Goal: Information Seeking & Learning: Learn about a topic

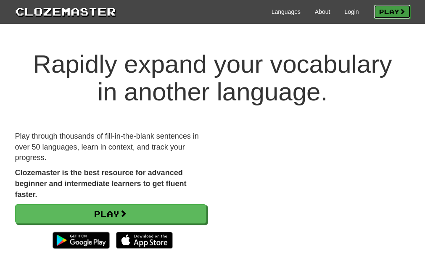
click at [384, 18] on link "Play" at bounding box center [392, 12] width 37 height 14
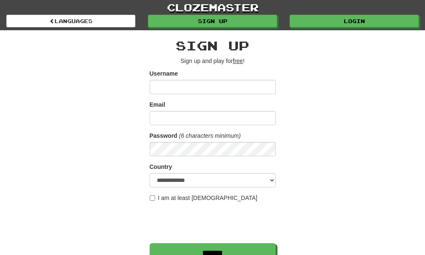
click at [197, 88] on input "Username" at bounding box center [213, 87] width 126 height 14
type input "*"
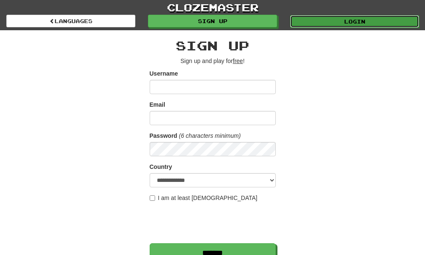
click at [322, 15] on link "Login" at bounding box center [354, 21] width 129 height 13
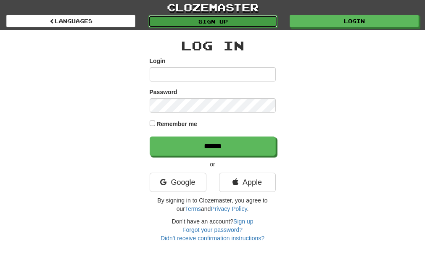
click at [180, 25] on link "Sign up" at bounding box center [212, 21] width 129 height 13
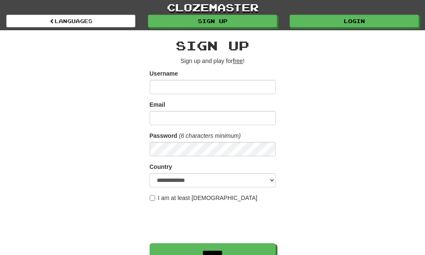
click at [177, 88] on input "Username" at bounding box center [213, 87] width 126 height 14
click at [169, 88] on input "Username" at bounding box center [213, 87] width 126 height 14
type input "******"
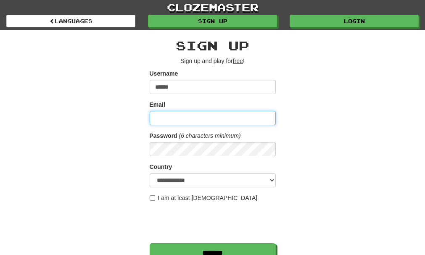
click at [225, 122] on input "Email" at bounding box center [213, 118] width 126 height 14
type input "*"
type input "**********"
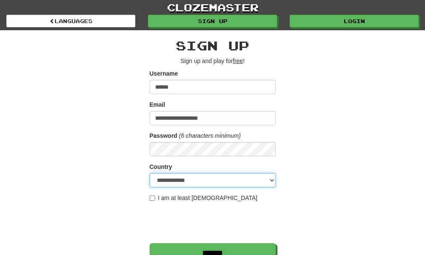
click at [198, 184] on select "**********" at bounding box center [213, 180] width 126 height 14
click at [403, 233] on div "**********" at bounding box center [213, 177] width 408 height 294
click at [227, 180] on select "**********" at bounding box center [213, 180] width 126 height 14
select select "**"
click at [150, 173] on select "**********" at bounding box center [213, 180] width 126 height 14
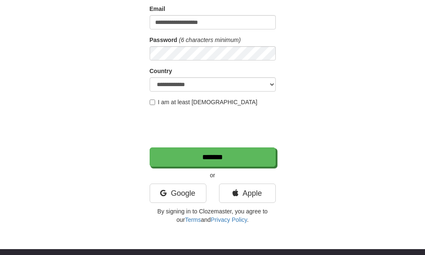
scroll to position [94, 0]
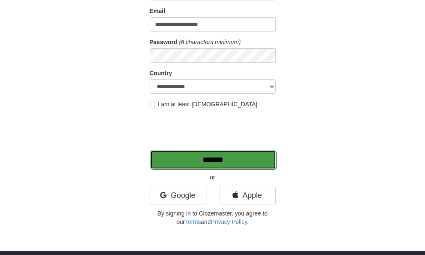
click at [211, 159] on input "*******" at bounding box center [213, 159] width 126 height 19
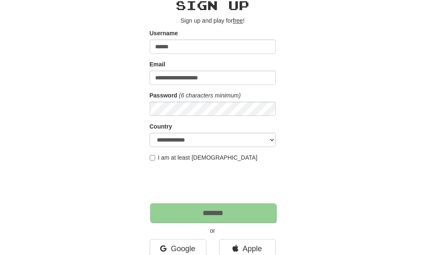
scroll to position [40, 0]
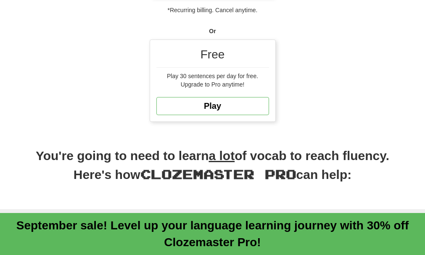
scroll to position [300, 0]
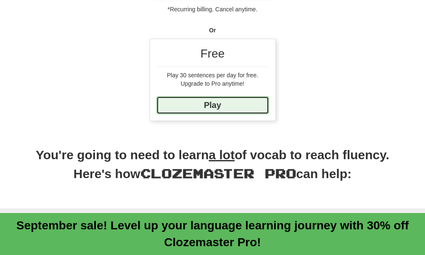
click at [228, 96] on link "Play" at bounding box center [212, 105] width 113 height 18
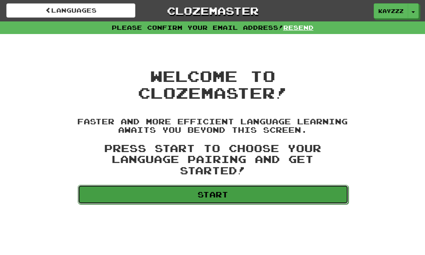
click at [242, 199] on link "Start" at bounding box center [213, 194] width 271 height 19
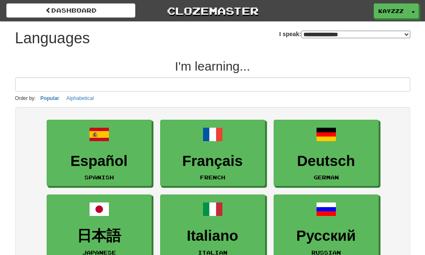
select select "*******"
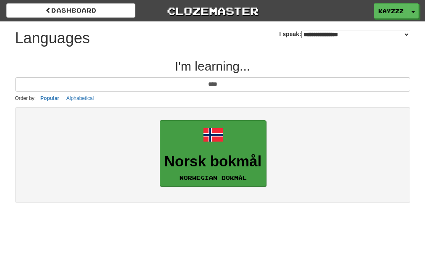
type input "****"
click at [226, 167] on h3 "Norsk bokmål" at bounding box center [212, 162] width 97 height 16
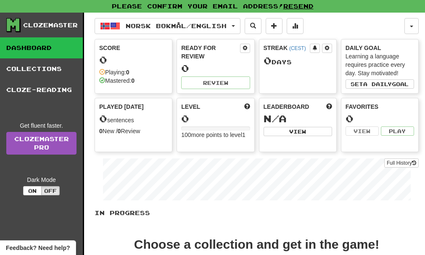
click at [141, 60] on div "0" at bounding box center [133, 60] width 69 height 11
click at [124, 138] on div "Played [DATE] 0 sentences 0 New / 0 Review Full History" at bounding box center [133, 119] width 77 height 42
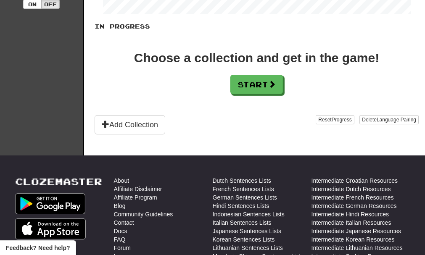
scroll to position [187, 0]
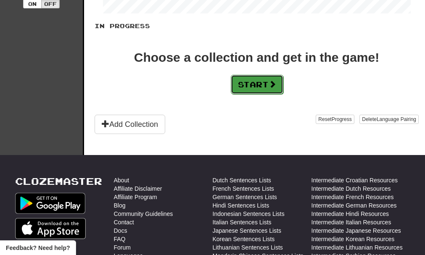
click at [252, 87] on button "Start" at bounding box center [257, 84] width 53 height 19
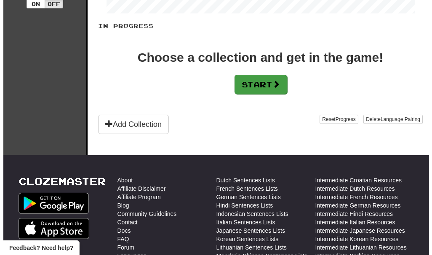
scroll to position [0, 0]
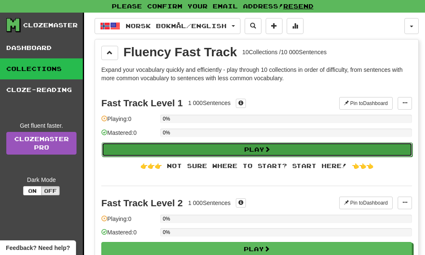
click at [210, 150] on button "Play" at bounding box center [257, 150] width 311 height 14
select select "**"
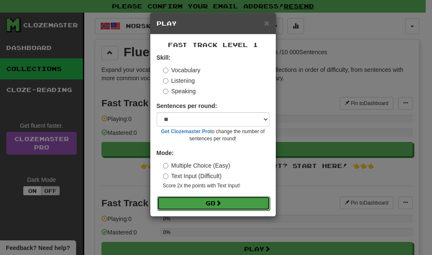
click at [215, 205] on button "Go" at bounding box center [213, 203] width 113 height 14
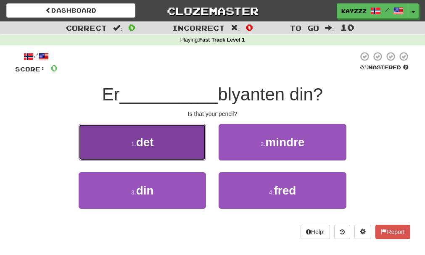
click at [128, 135] on button "1 . det" at bounding box center [142, 142] width 127 height 37
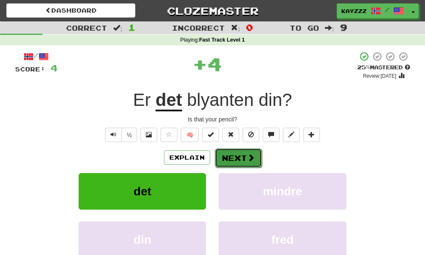
click at [243, 157] on button "Next" at bounding box center [238, 157] width 47 height 19
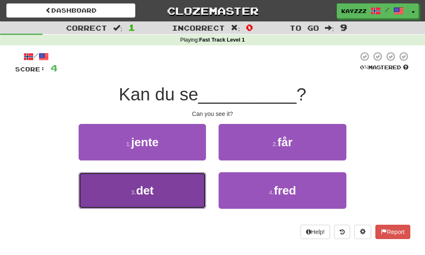
click at [170, 206] on button "3 . det" at bounding box center [142, 190] width 127 height 37
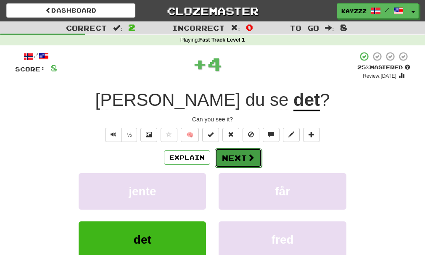
click at [243, 156] on button "Next" at bounding box center [238, 157] width 47 height 19
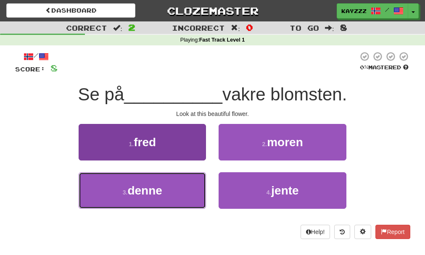
click at [141, 186] on span "denne" at bounding box center [144, 190] width 34 height 13
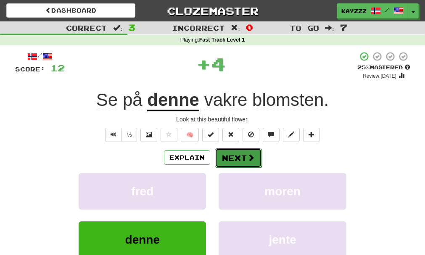
click at [234, 161] on button "Next" at bounding box center [238, 157] width 47 height 19
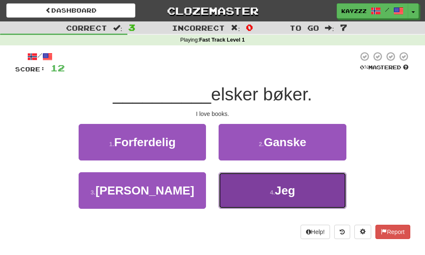
click at [245, 193] on button "4 . Jeg" at bounding box center [282, 190] width 127 height 37
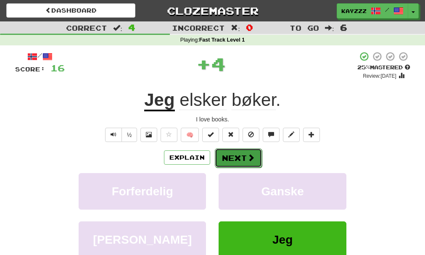
click at [231, 153] on button "Next" at bounding box center [238, 157] width 47 height 19
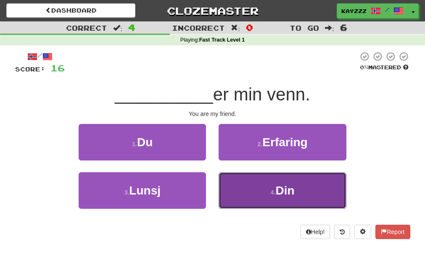
click at [265, 192] on button "4 . Din" at bounding box center [282, 190] width 127 height 37
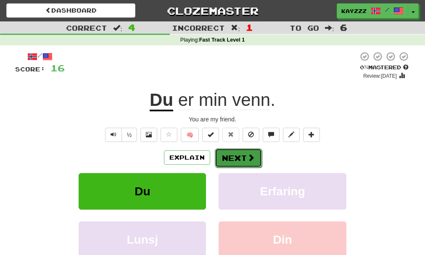
click at [231, 159] on button "Next" at bounding box center [238, 157] width 47 height 19
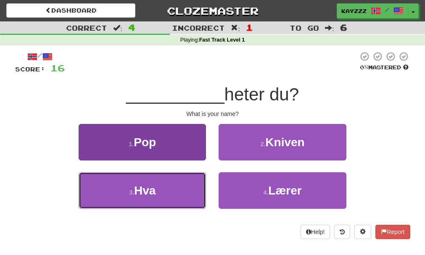
click at [178, 199] on button "3 . Hva" at bounding box center [142, 190] width 127 height 37
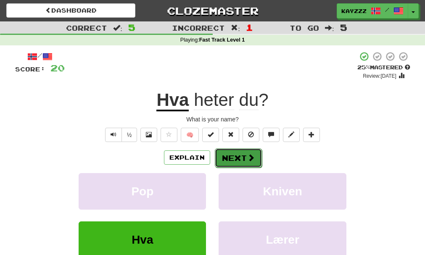
click at [250, 157] on span at bounding box center [251, 158] width 8 height 8
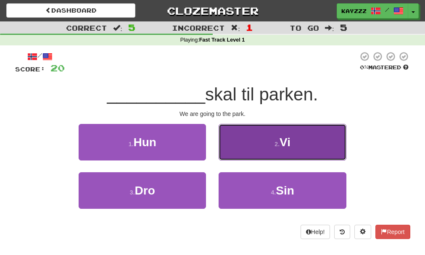
click at [268, 150] on button "2 . Vi" at bounding box center [282, 142] width 127 height 37
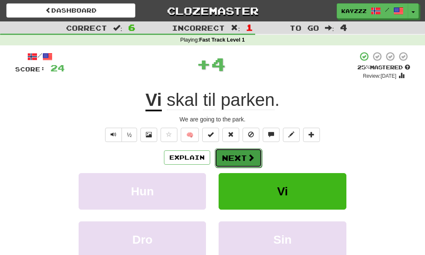
click at [230, 161] on button "Next" at bounding box center [238, 157] width 47 height 19
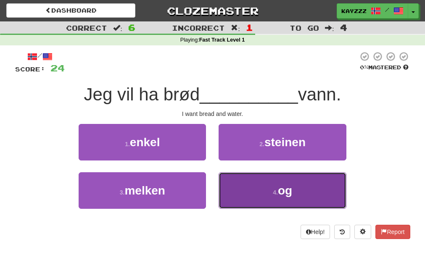
click at [271, 196] on button "4 . og" at bounding box center [282, 190] width 127 height 37
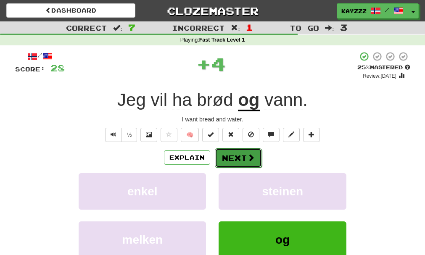
click at [237, 155] on button "Next" at bounding box center [238, 157] width 47 height 19
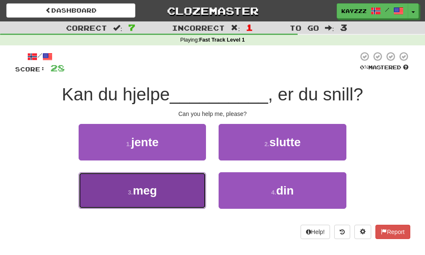
click at [143, 191] on span "meg" at bounding box center [145, 190] width 24 height 13
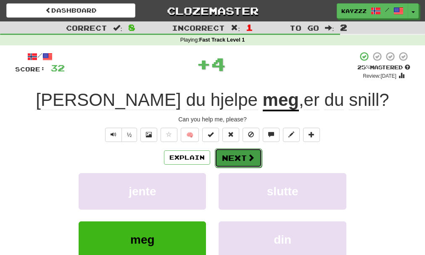
click at [241, 157] on button "Next" at bounding box center [238, 157] width 47 height 19
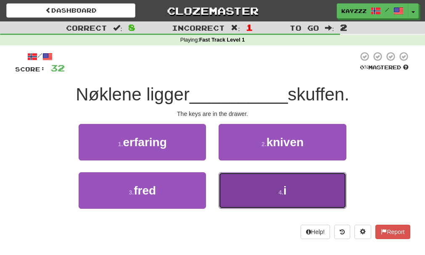
click at [293, 198] on button "4 . i" at bounding box center [282, 190] width 127 height 37
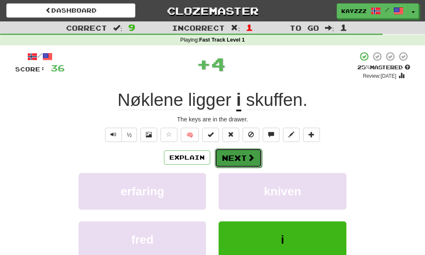
click at [246, 162] on button "Next" at bounding box center [238, 157] width 47 height 19
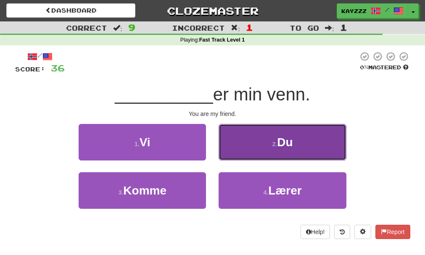
click at [273, 148] on button "2 . Du" at bounding box center [282, 142] width 127 height 37
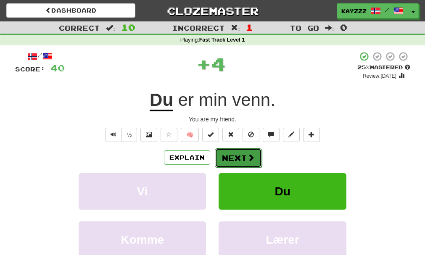
click at [239, 155] on button "Next" at bounding box center [238, 157] width 47 height 19
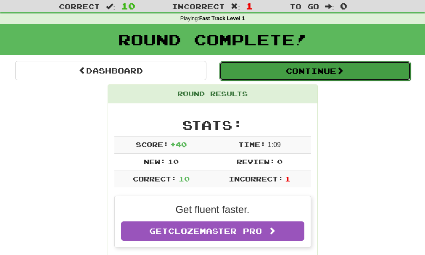
click at [313, 69] on button "Continue" at bounding box center [315, 70] width 191 height 19
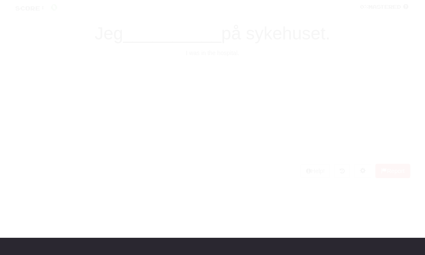
scroll to position [21, 0]
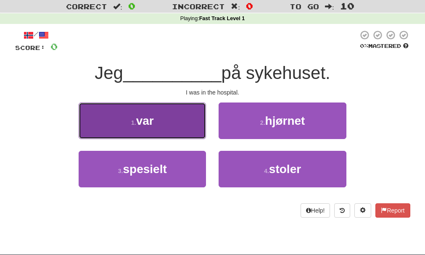
click at [127, 119] on button "1 . var" at bounding box center [142, 121] width 127 height 37
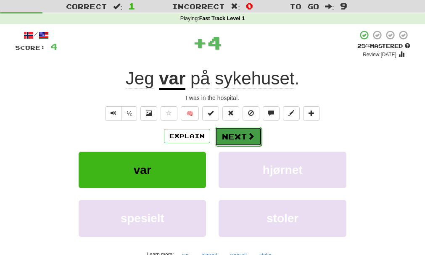
click at [242, 133] on button "Next" at bounding box center [238, 136] width 47 height 19
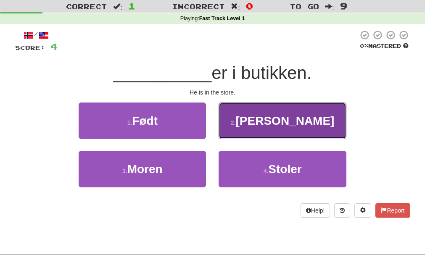
click at [277, 106] on button "2 . Han" at bounding box center [282, 121] width 127 height 37
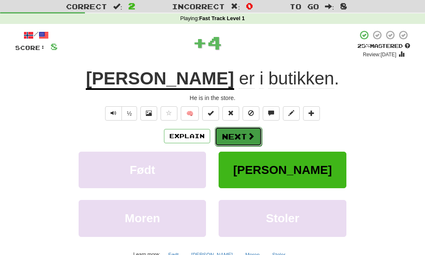
click at [244, 140] on button "Next" at bounding box center [238, 136] width 47 height 19
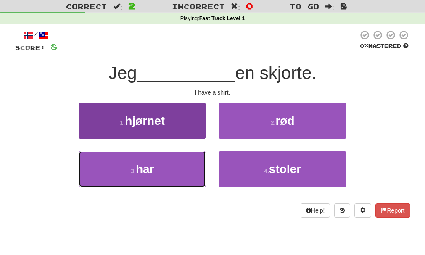
drag, startPoint x: 131, startPoint y: 188, endPoint x: 135, endPoint y: 182, distance: 6.9
click at [131, 187] on button "3 . har" at bounding box center [142, 169] width 127 height 37
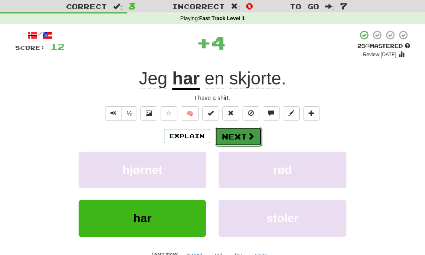
click at [241, 140] on button "Next" at bounding box center [238, 136] width 47 height 19
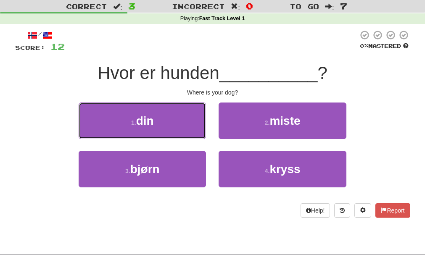
drag, startPoint x: 181, startPoint y: 129, endPoint x: 197, endPoint y: 125, distance: 16.5
click at [182, 129] on button "1 . din" at bounding box center [142, 121] width 127 height 37
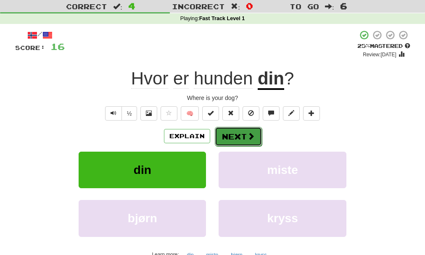
click at [244, 142] on button "Next" at bounding box center [238, 136] width 47 height 19
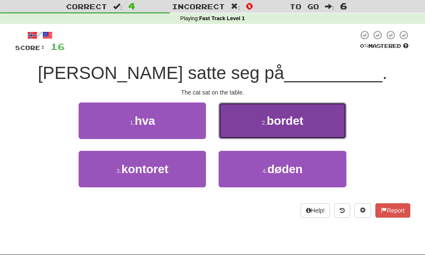
click at [259, 111] on button "2 . bordet" at bounding box center [282, 121] width 127 height 37
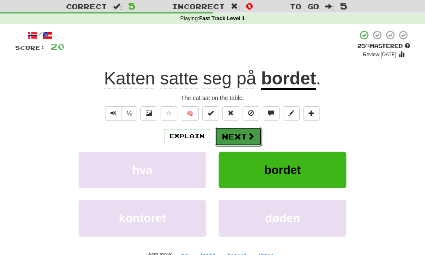
click at [234, 133] on button "Next" at bounding box center [238, 136] width 47 height 19
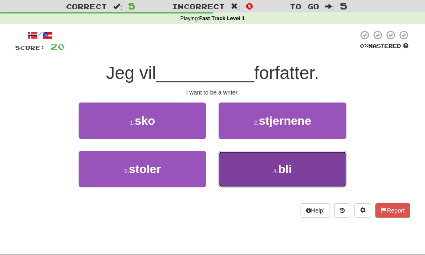
click at [283, 167] on span "bli" at bounding box center [285, 169] width 14 height 13
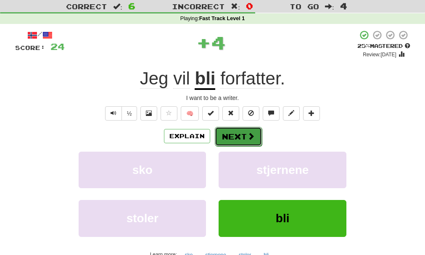
click at [225, 140] on button "Next" at bounding box center [238, 136] width 47 height 19
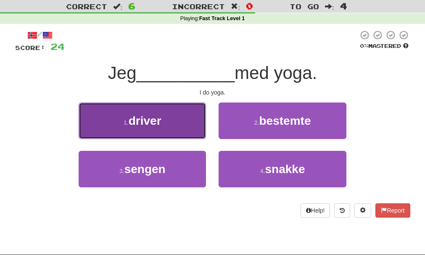
click at [166, 121] on button "1 . driver" at bounding box center [142, 121] width 127 height 37
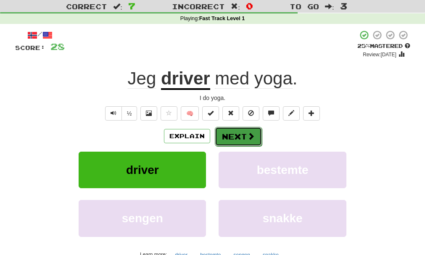
click at [240, 139] on button "Next" at bounding box center [238, 136] width 47 height 19
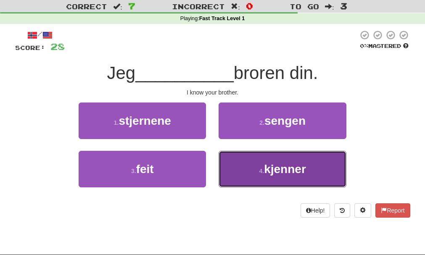
click at [280, 178] on button "4 . kjenner" at bounding box center [282, 169] width 127 height 37
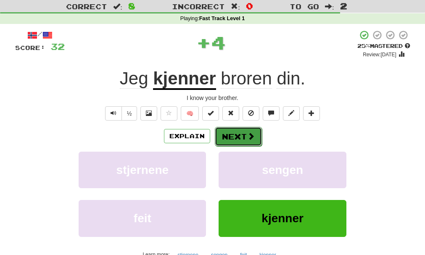
click at [244, 135] on button "Next" at bounding box center [238, 136] width 47 height 19
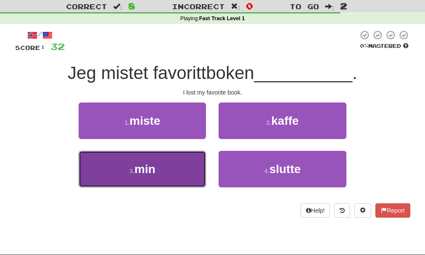
click at [146, 170] on span "min" at bounding box center [145, 169] width 21 height 13
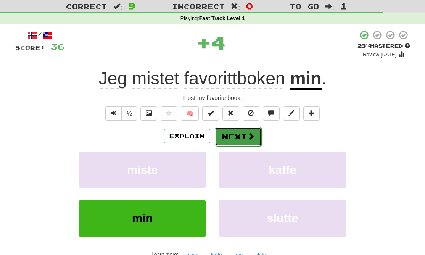
click at [257, 129] on button "Next" at bounding box center [238, 136] width 47 height 19
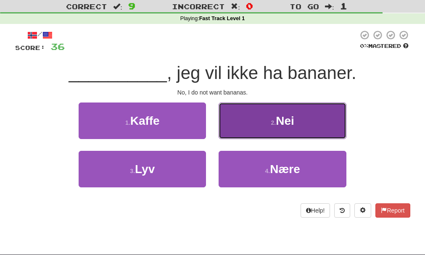
click at [284, 128] on button "2 . Nei" at bounding box center [282, 121] width 127 height 37
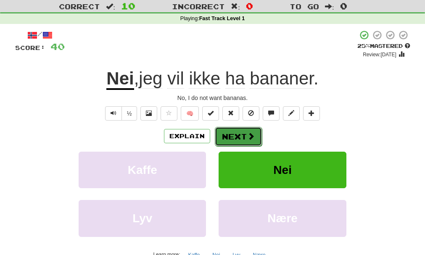
click at [247, 140] on span at bounding box center [251, 137] width 8 height 8
